Goal: Find specific page/section: Find specific page/section

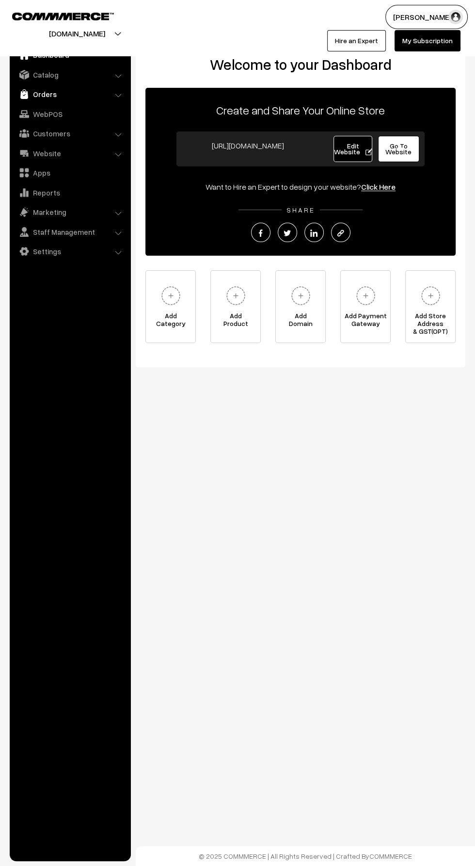
click at [42, 91] on link "Orders" at bounding box center [69, 93] width 115 height 17
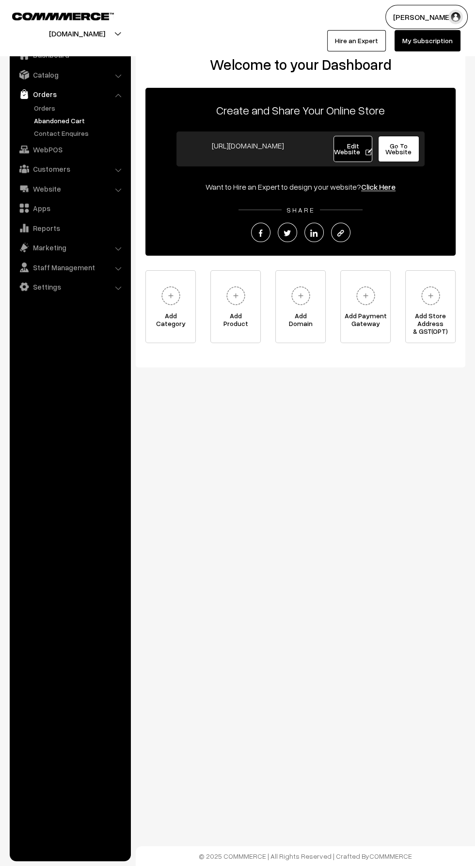
click at [55, 116] on link "Abandoned Cart" at bounding box center [80, 120] width 96 height 10
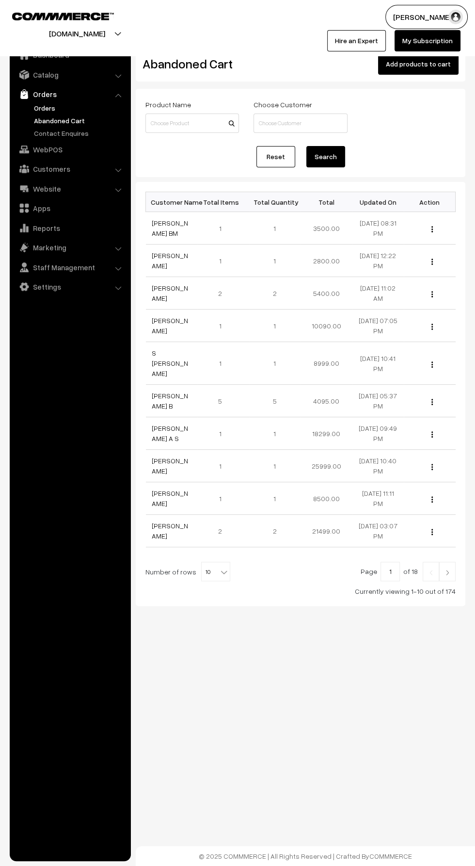
click at [48, 103] on link "Orders" at bounding box center [80, 108] width 96 height 10
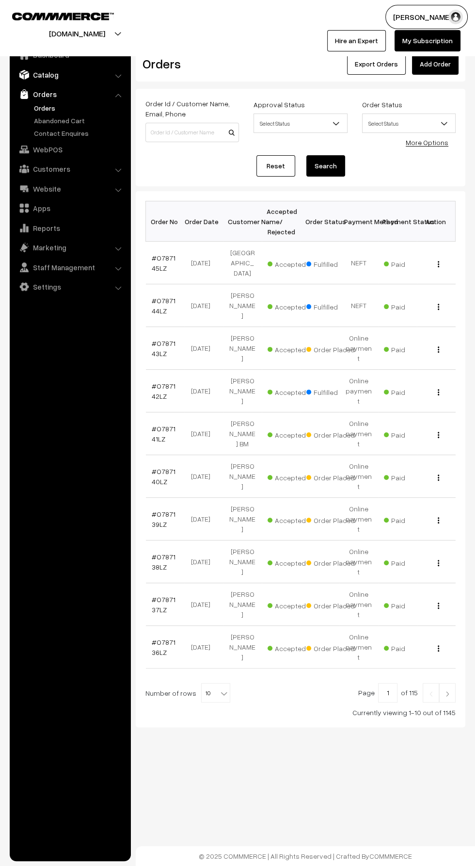
click at [48, 75] on link "Catalog" at bounding box center [69, 74] width 115 height 17
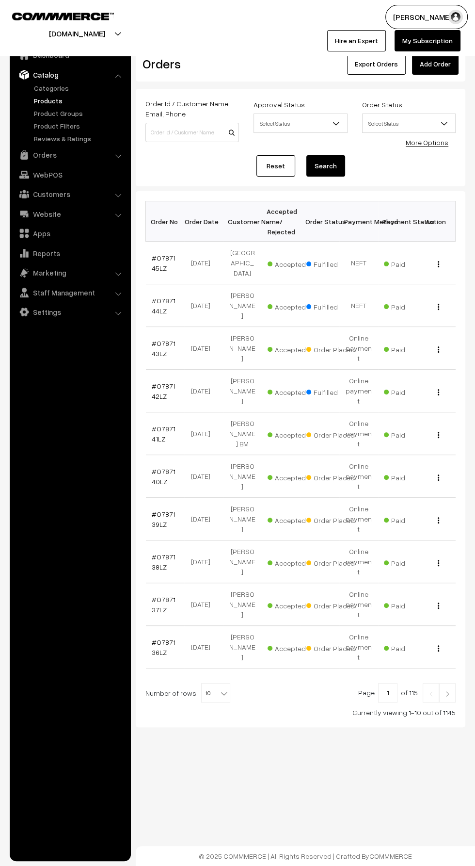
click at [40, 100] on link "Products" at bounding box center [80, 101] width 96 height 10
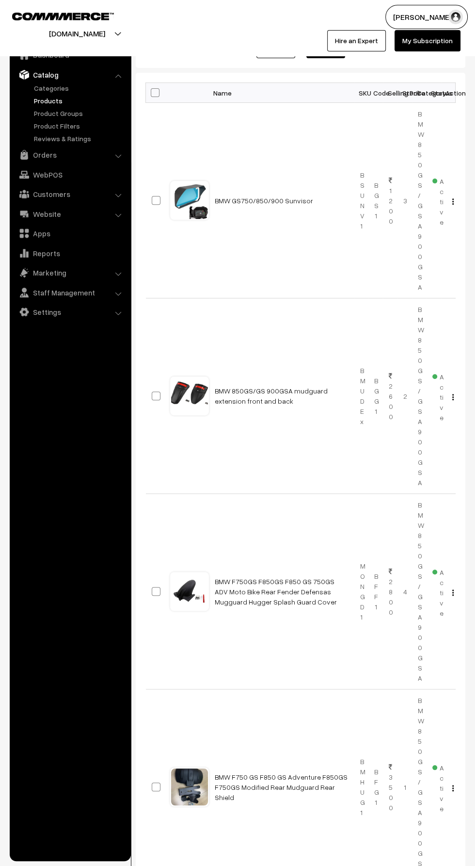
scroll to position [142, 0]
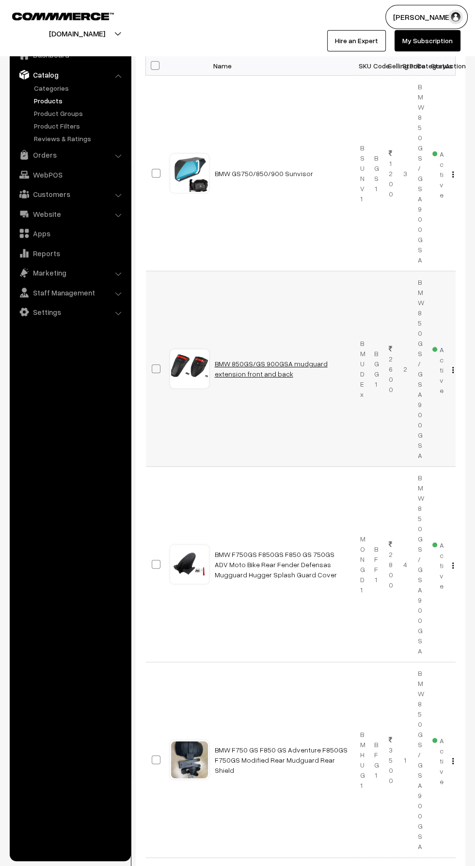
click at [245, 362] on link "BMW 850GS/GS 900GSA mudguard extension front and back" at bounding box center [271, 368] width 113 height 18
